Goal: Transaction & Acquisition: Obtain resource

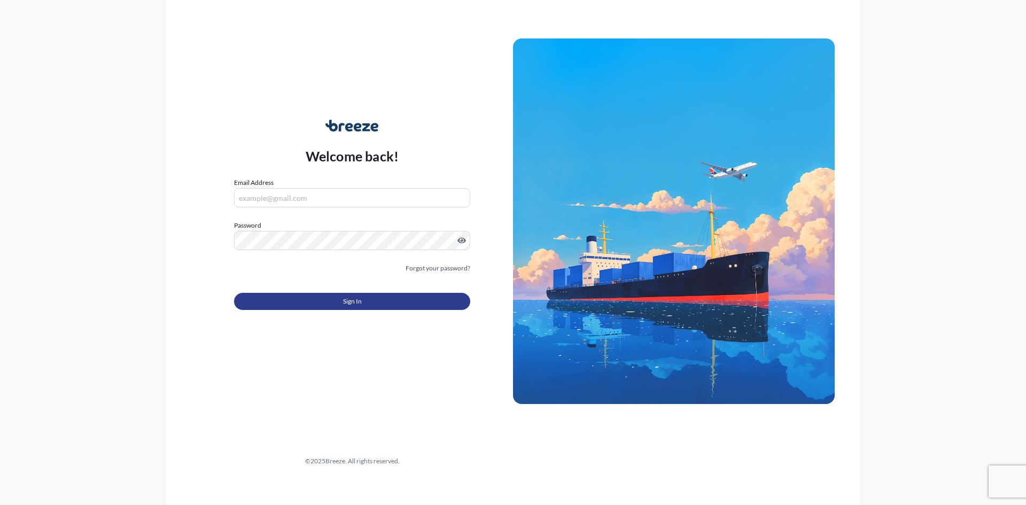
type input "[EMAIL_ADDRESS][DOMAIN_NAME]"
click at [370, 302] on button "Sign In" at bounding box center [352, 301] width 236 height 17
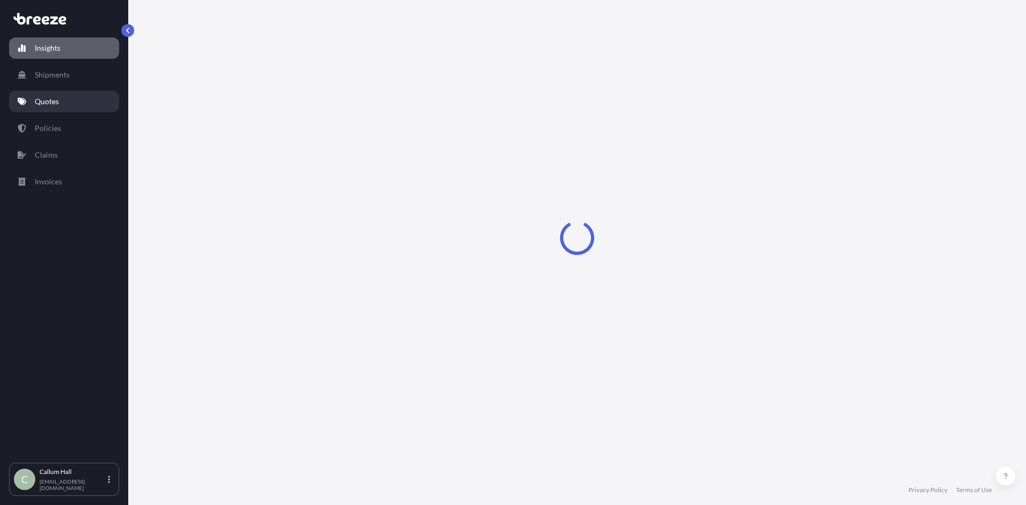
click at [75, 100] on link "Quotes" at bounding box center [64, 101] width 110 height 21
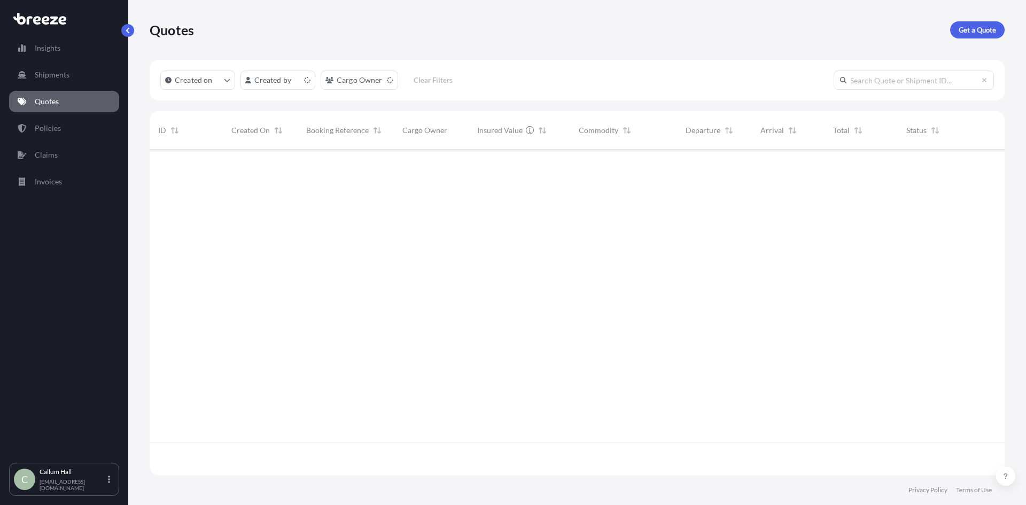
scroll to position [323, 847]
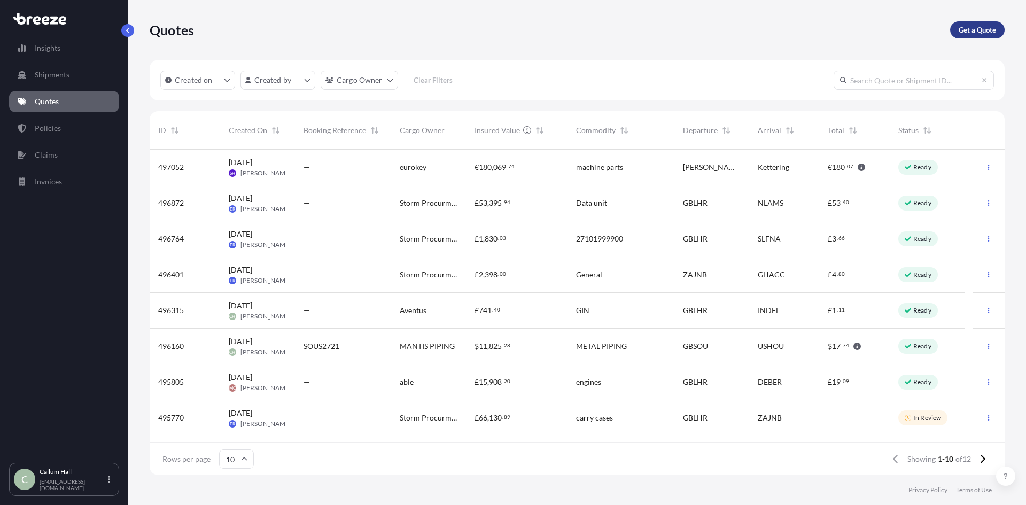
click at [973, 31] on p "Get a Quote" at bounding box center [977, 30] width 37 height 11
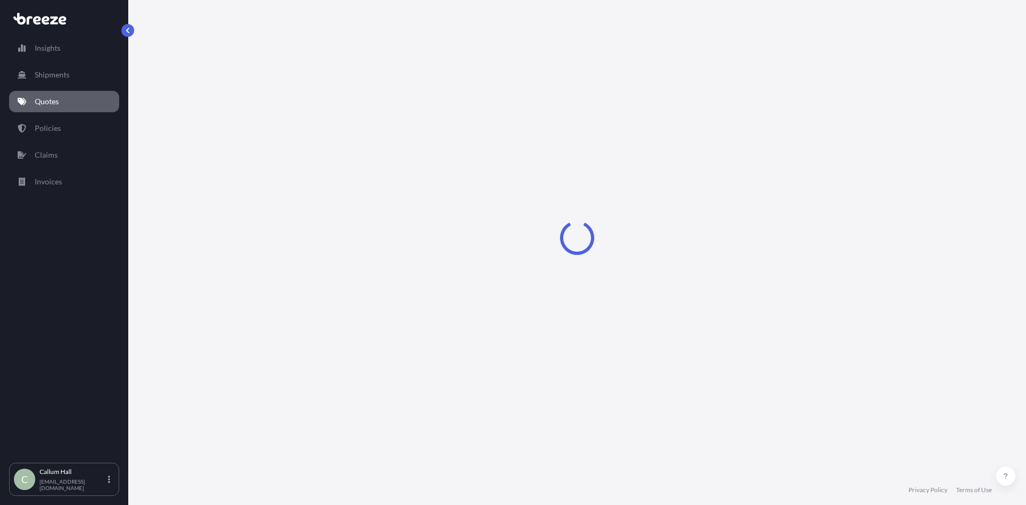
select select "Sea"
select select "1"
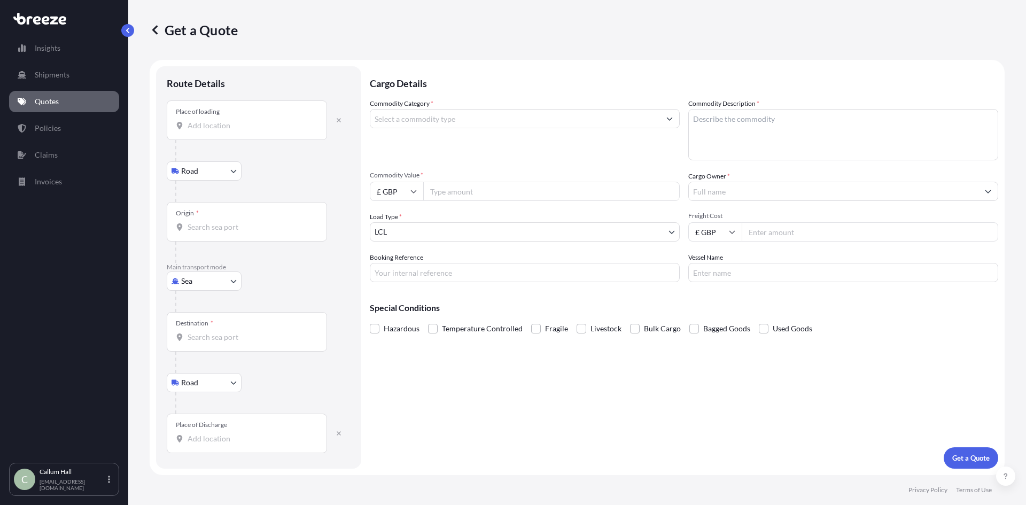
click at [225, 123] on input "Place of loading" at bounding box center [251, 125] width 126 height 11
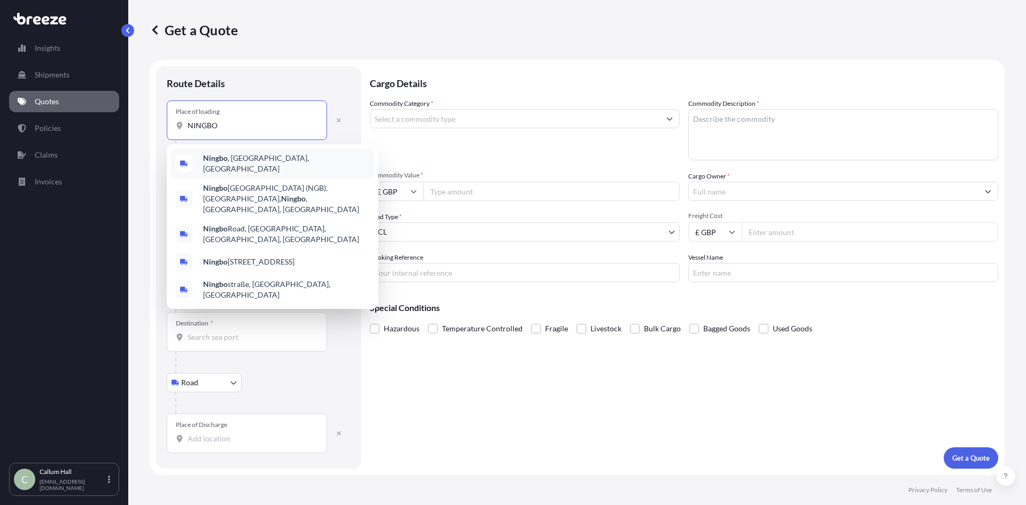
click at [270, 162] on span "[GEOGRAPHIC_DATA] , [GEOGRAPHIC_DATA], [GEOGRAPHIC_DATA]" at bounding box center [286, 163] width 167 height 21
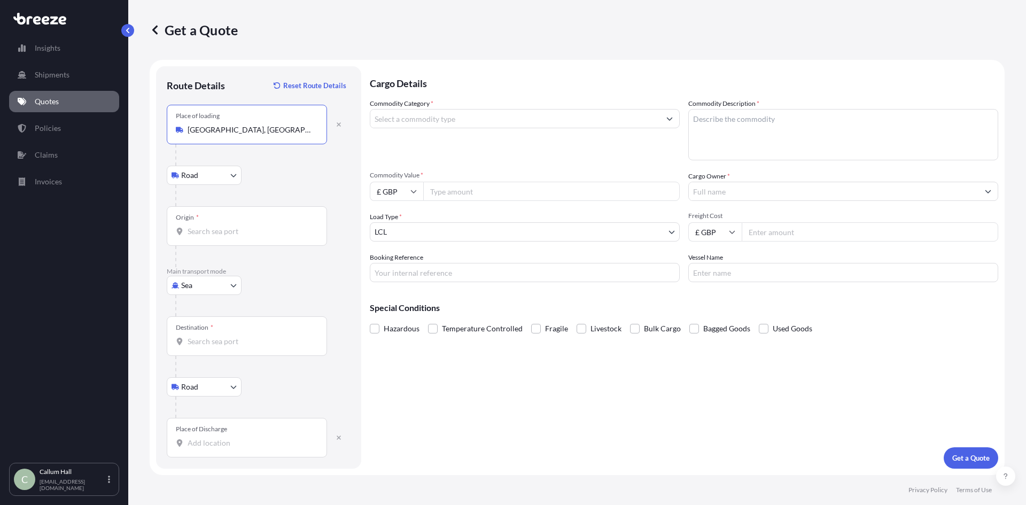
type input "[GEOGRAPHIC_DATA], [GEOGRAPHIC_DATA], [GEOGRAPHIC_DATA]"
click at [222, 234] on input "Origin *" at bounding box center [251, 231] width 126 height 11
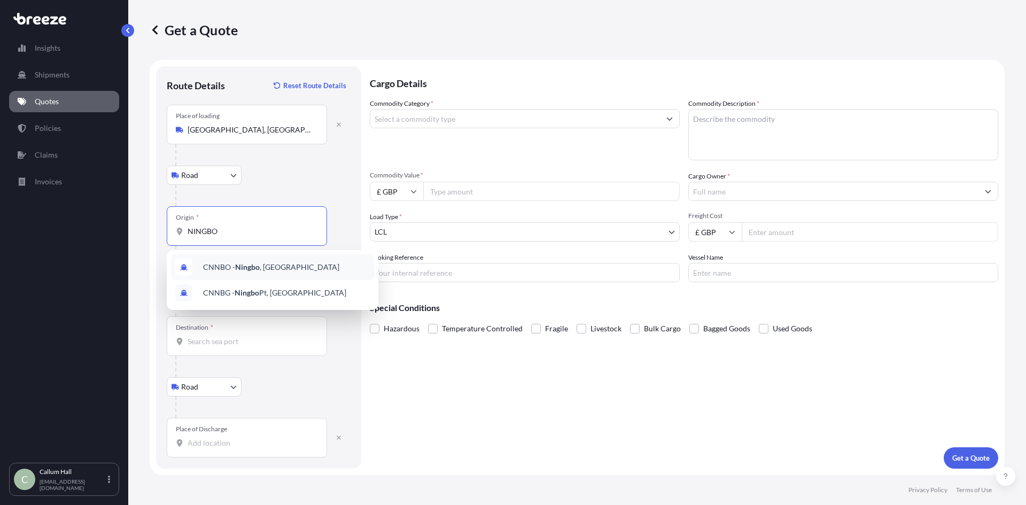
click at [291, 273] on div "CNNBO - Ningbo , [GEOGRAPHIC_DATA]" at bounding box center [272, 267] width 203 height 26
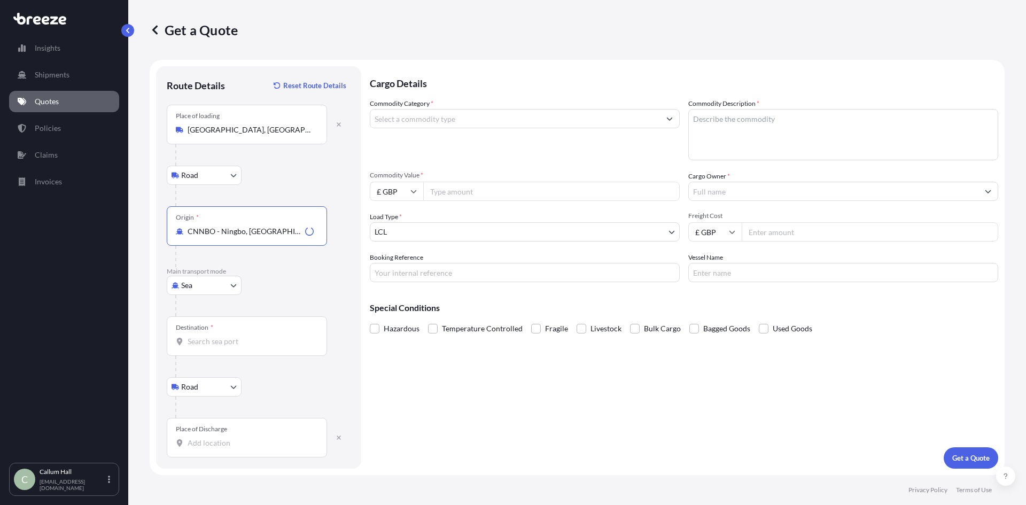
type input "CNNBO - Ningbo, [GEOGRAPHIC_DATA]"
click at [235, 341] on input "Destination *" at bounding box center [251, 341] width 126 height 11
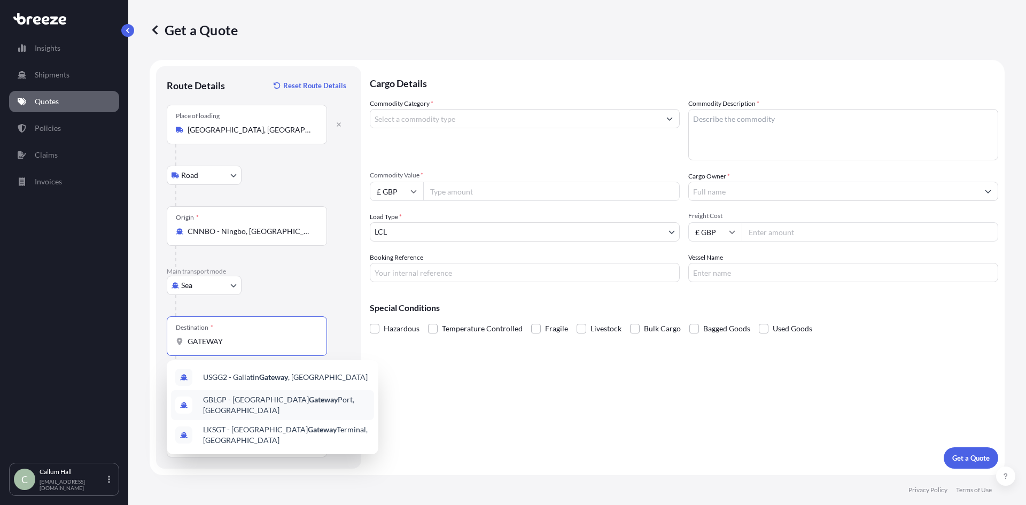
click at [293, 395] on div "GBLGP - [GEOGRAPHIC_DATA], [GEOGRAPHIC_DATA]" at bounding box center [272, 405] width 203 height 30
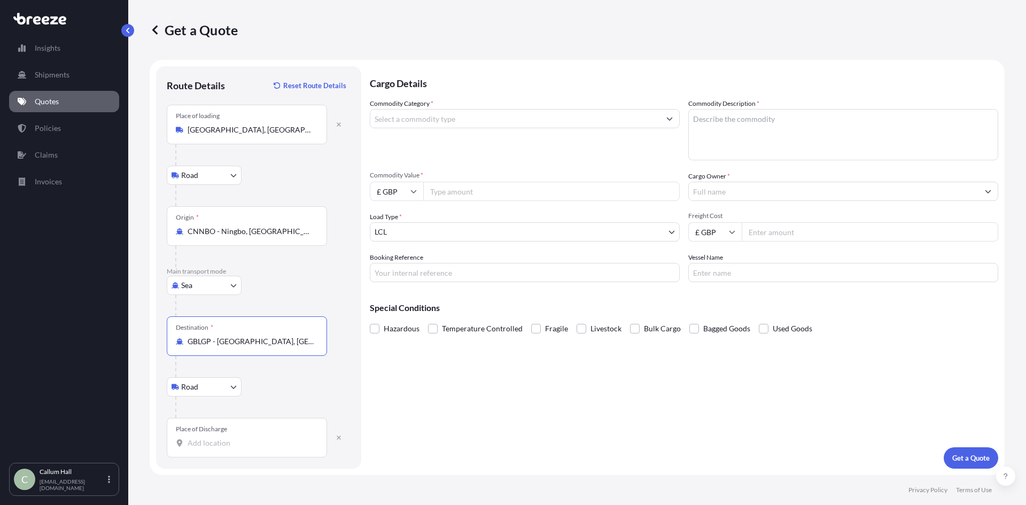
type input "GBLGP - [GEOGRAPHIC_DATA], [GEOGRAPHIC_DATA]"
click at [246, 448] on div "Place of Discharge" at bounding box center [247, 438] width 160 height 40
click at [246, 448] on input "Place of Discharge" at bounding box center [251, 443] width 126 height 11
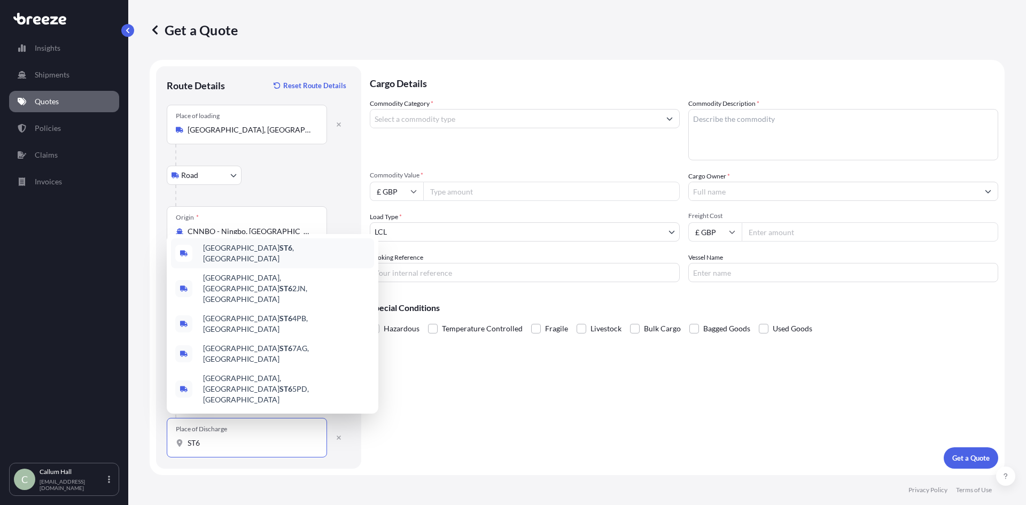
click at [271, 264] on span "[GEOGRAPHIC_DATA] , [GEOGRAPHIC_DATA]" at bounding box center [286, 253] width 167 height 21
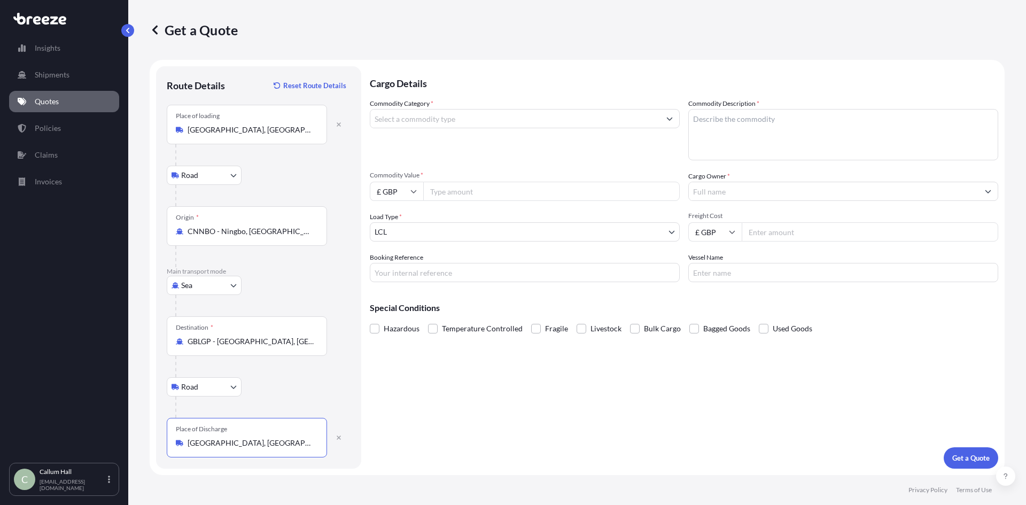
type input "[GEOGRAPHIC_DATA], [GEOGRAPHIC_DATA]"
click at [459, 123] on input "Commodity Category *" at bounding box center [515, 118] width 290 height 19
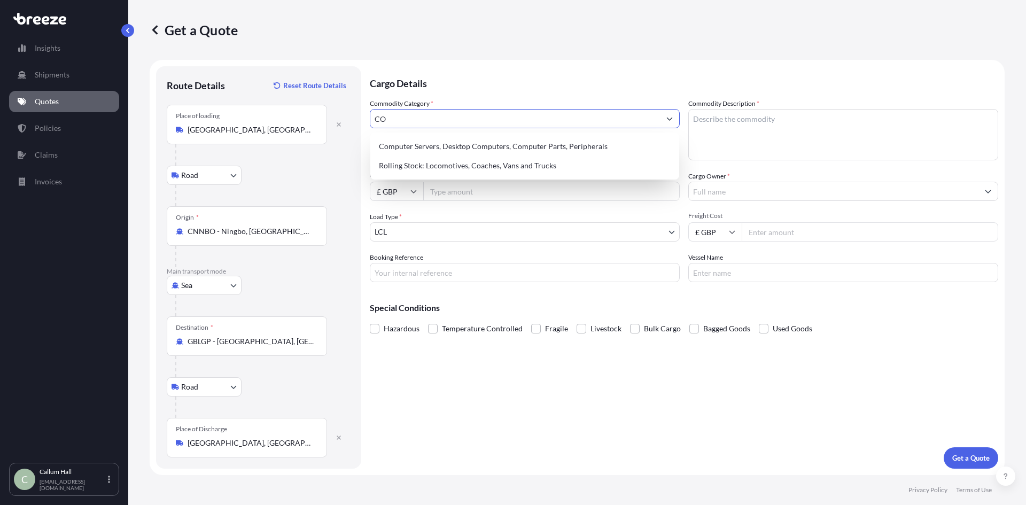
type input "C"
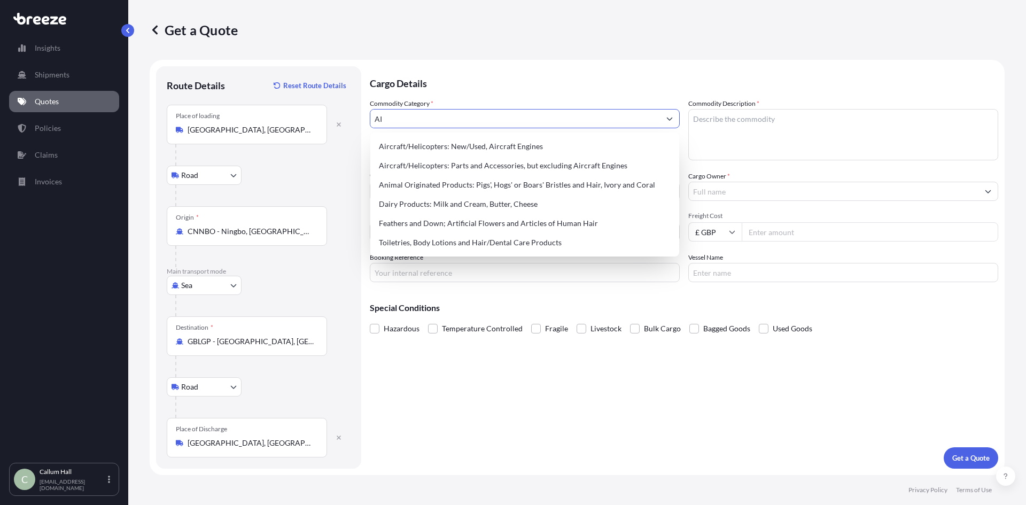
type input "A"
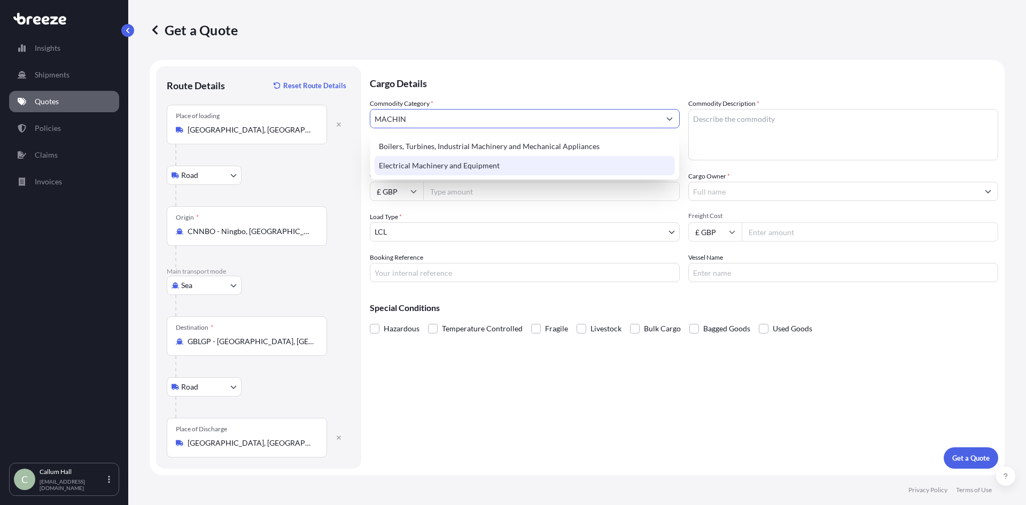
click at [491, 163] on div "Electrical Machinery and Equipment" at bounding box center [525, 165] width 300 height 19
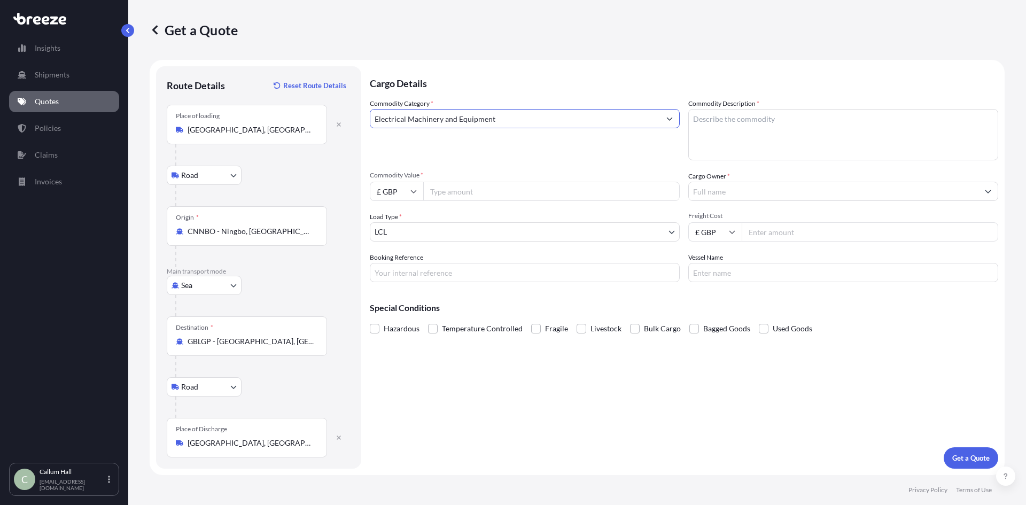
type input "Electrical Machinery and Equipment"
click at [482, 190] on input "Commodity Value *" at bounding box center [551, 191] width 257 height 19
type input "7315.31"
click at [728, 187] on input "Cargo Owner *" at bounding box center [834, 191] width 290 height 19
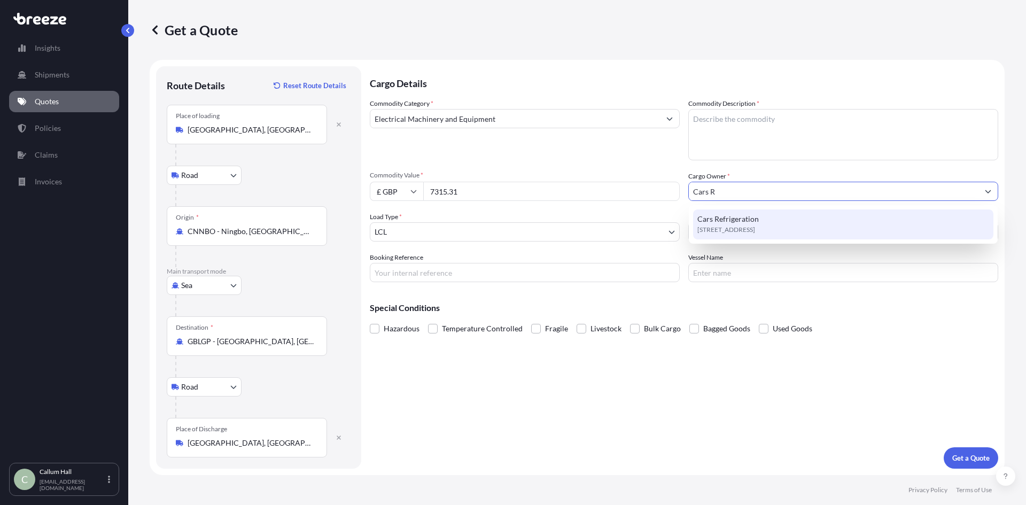
click at [747, 234] on span "[STREET_ADDRESS]" at bounding box center [726, 229] width 58 height 11
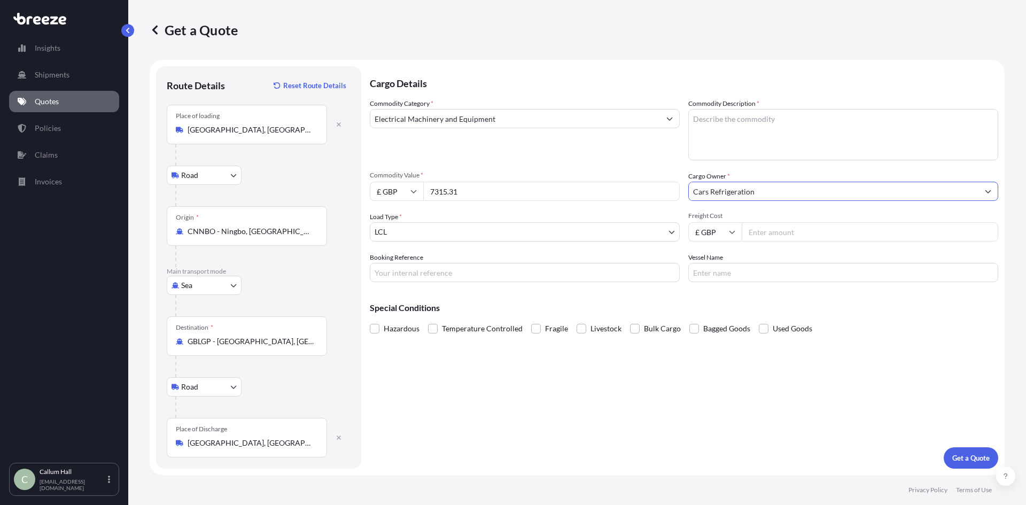
type input "Cars Refrigeration"
click at [741, 152] on textarea "Commodity Description *" at bounding box center [843, 134] width 310 height 51
type textarea "AIr Conditioning"
click at [781, 237] on input "Freight Cost" at bounding box center [870, 231] width 257 height 19
click at [962, 454] on p "Get a Quote" at bounding box center [970, 458] width 37 height 11
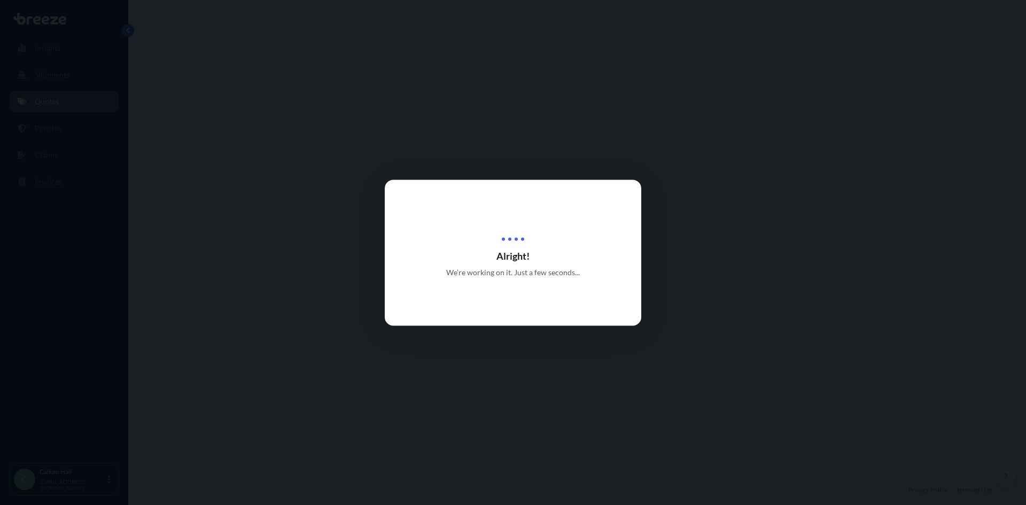
select select "Road"
select select "Sea"
select select "Road"
select select "1"
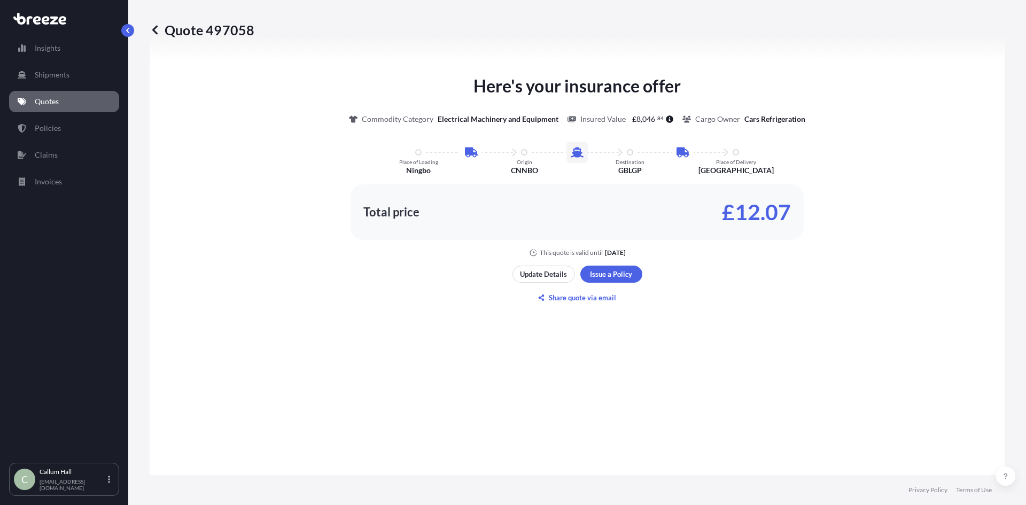
scroll to position [635, 0]
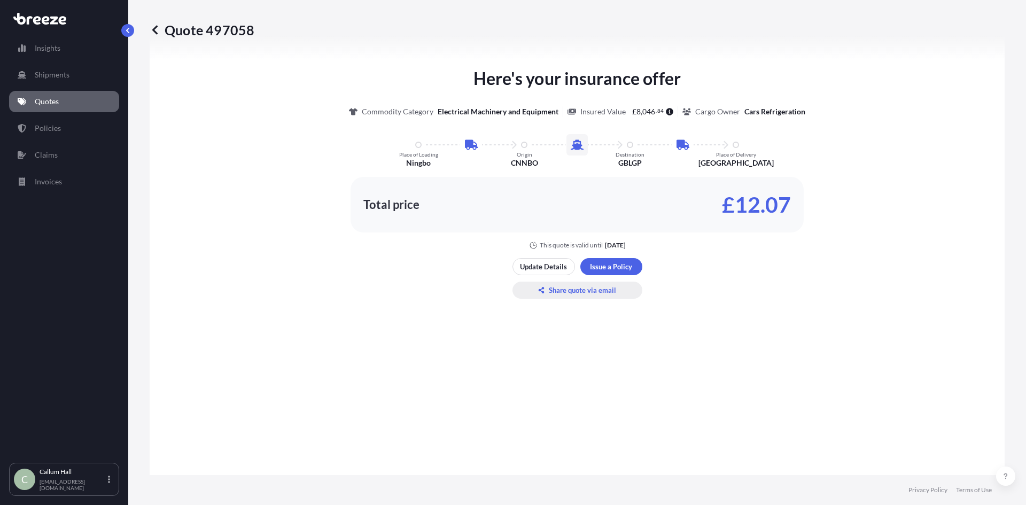
click at [589, 293] on p "Share quote via email" at bounding box center [582, 290] width 67 height 11
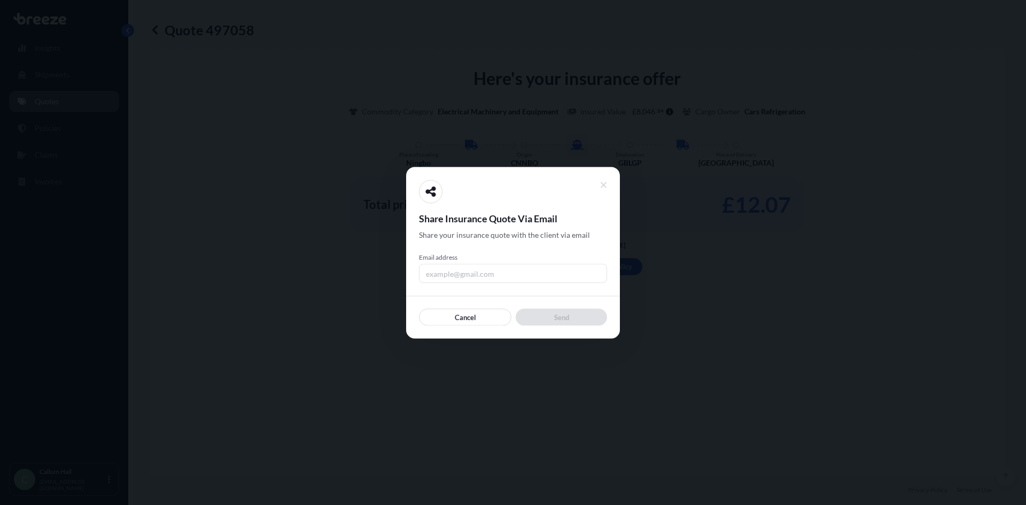
click at [538, 267] on input "Email address" at bounding box center [513, 272] width 188 height 19
type input "[EMAIL_ADDRESS][DOMAIN_NAME]"
